Goal: Communication & Community: Participate in discussion

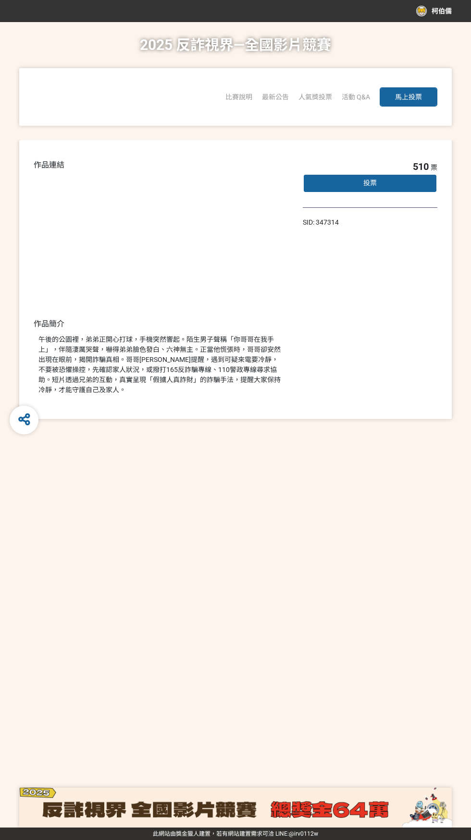
click at [425, 97] on button "馬上投票" at bounding box center [408, 96] width 58 height 19
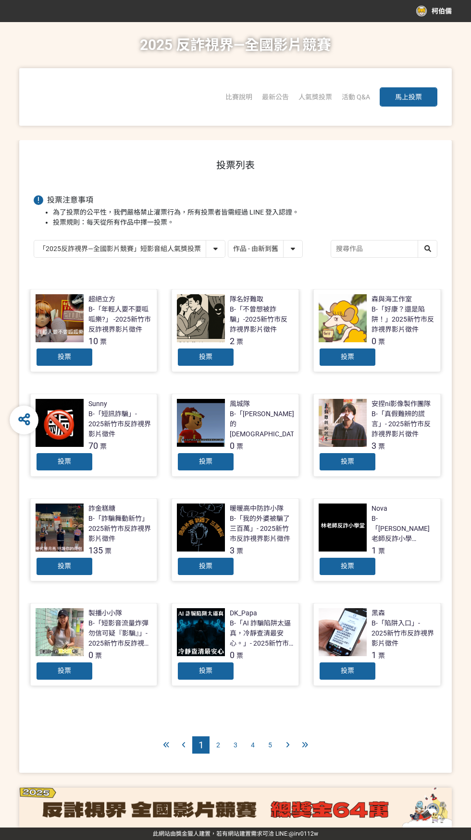
click at [298, 249] on select "作品 - 由新到舊 作品 - 由舊到新 票數 - 由多到少 票數 - 由少到多" at bounding box center [265, 249] width 74 height 17
select select "vote"
click at [228, 241] on select "作品 - 由新到舊 作品 - 由舊到新 票數 - 由多到少 票數 - 由少到多" at bounding box center [265, 249] width 74 height 17
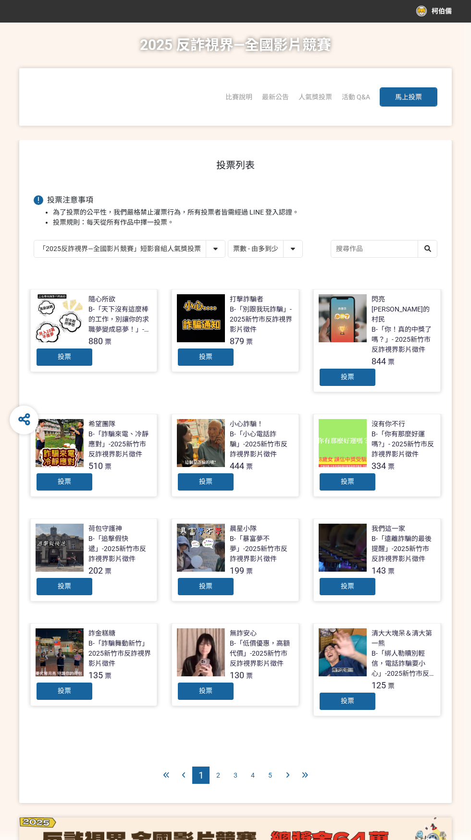
click at [77, 473] on div "投票" at bounding box center [65, 482] width 58 height 19
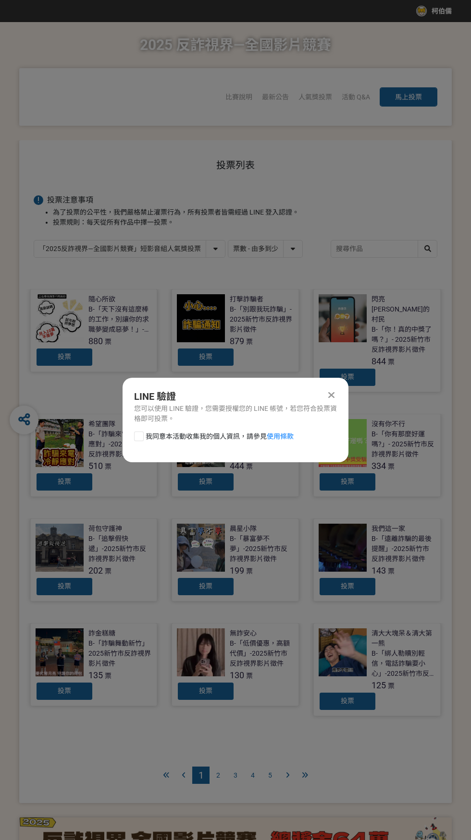
click at [131, 434] on div "我同意本活動收集我的個人資訊，請參見 使用條款" at bounding box center [235, 441] width 226 height 19
click at [129, 425] on div "LINE 驗證 您可以使用 LINE 驗證，您需要授權您的 LINE 帳號，若您符合投票資格即可投票。 我同意本活動收集我的個人資訊，請參見 使用條款" at bounding box center [235, 420] width 226 height 85
click at [139, 437] on div at bounding box center [139, 437] width 10 height 10
checkbox input "true"
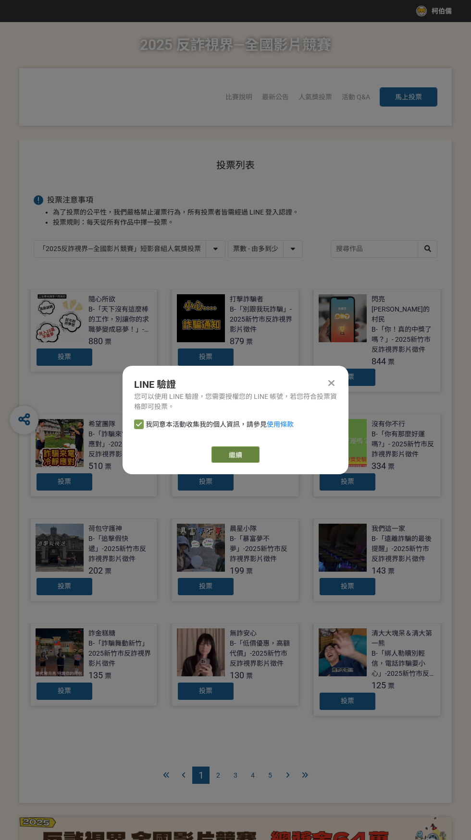
click at [240, 457] on button "繼續" at bounding box center [235, 455] width 48 height 16
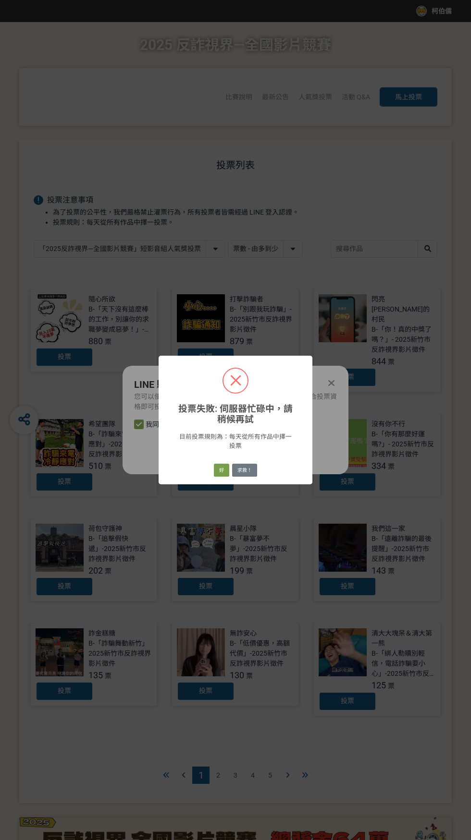
click at [235, 381] on span at bounding box center [235, 380] width 11 height 11
